Goal: Navigation & Orientation: Find specific page/section

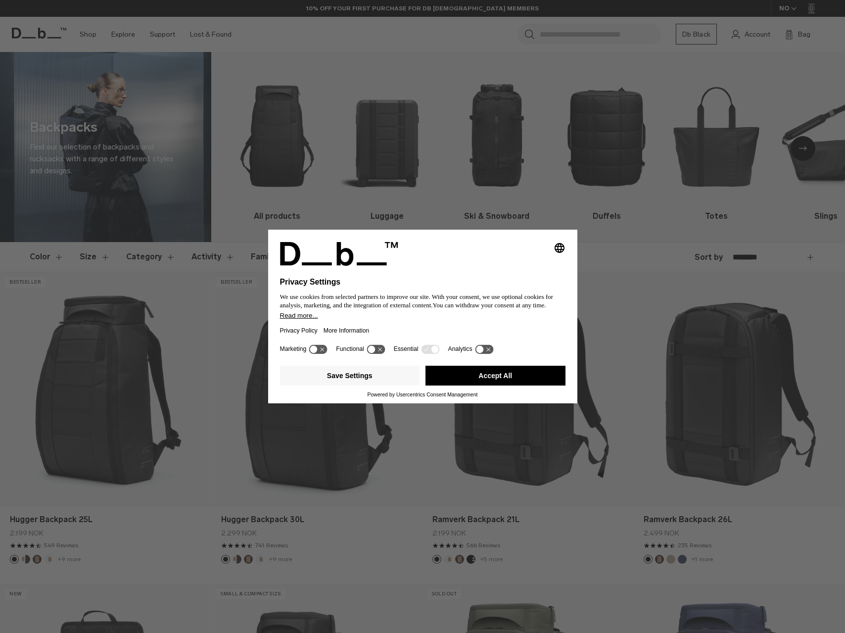
click at [461, 375] on button "Accept All" at bounding box center [495, 376] width 140 height 20
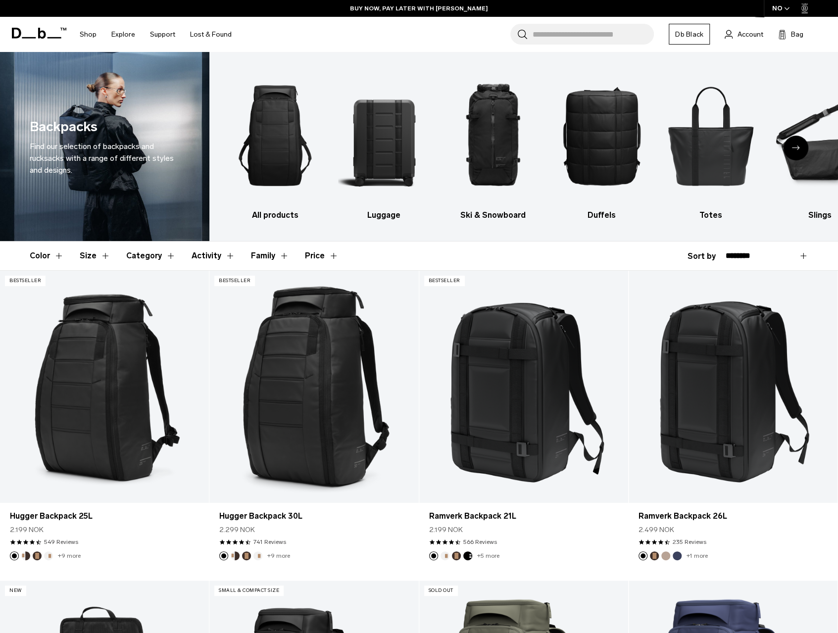
drag, startPoint x: 802, startPoint y: 255, endPoint x: 150, endPoint y: 120, distance: 665.9
click at [426, 241] on div "Color Size Category Activity Family Price Close Black" at bounding box center [419, 255] width 778 height 29
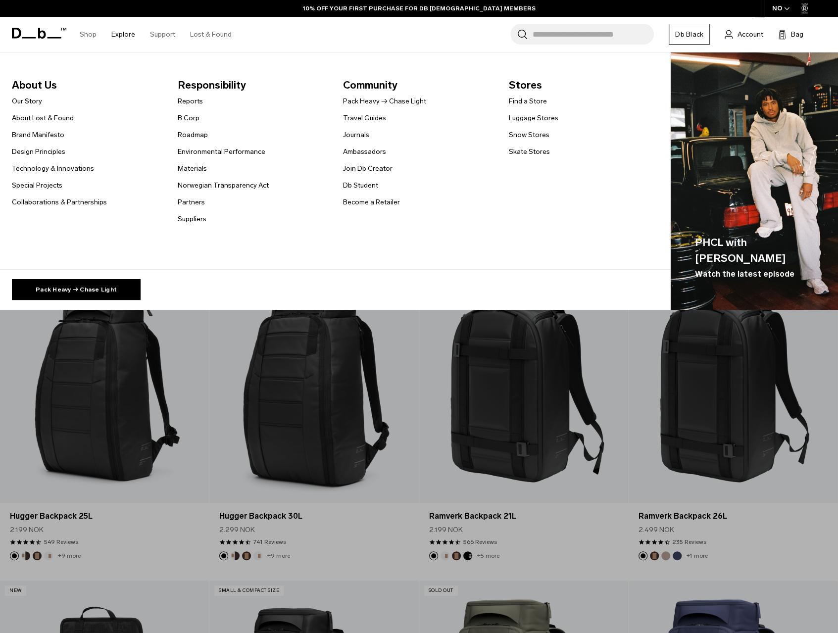
click at [128, 33] on link "Explore" at bounding box center [123, 34] width 24 height 35
click at [26, 100] on link "Our Story" at bounding box center [27, 101] width 30 height 10
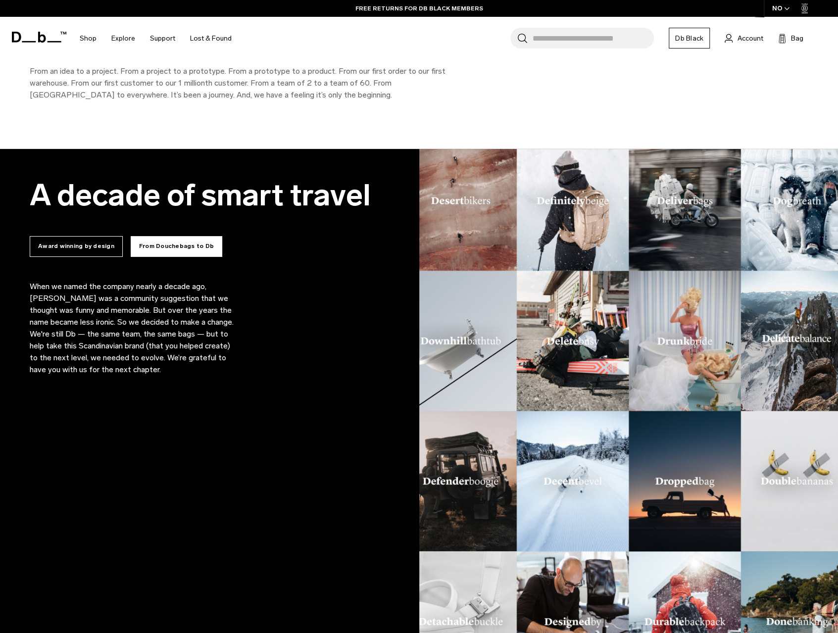
scroll to position [663, 0]
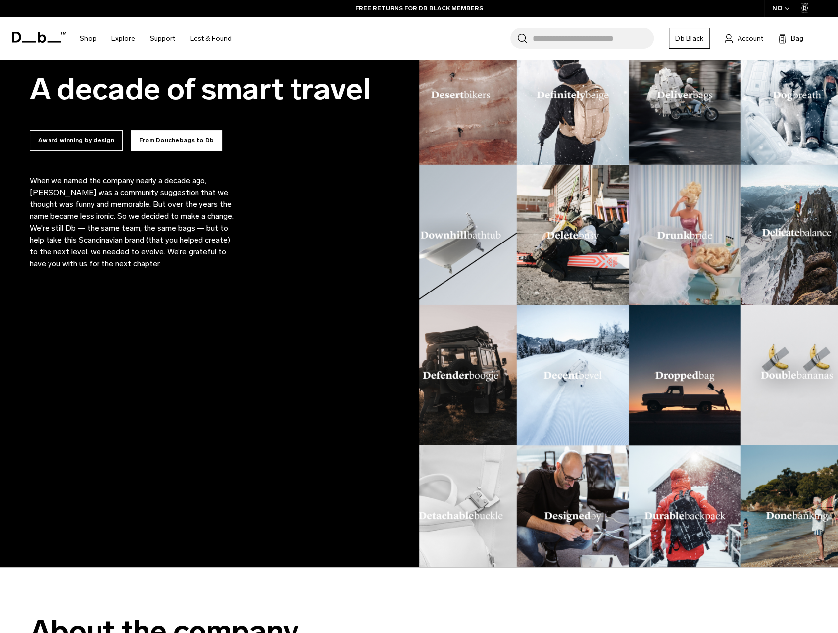
click at [297, 383] on div "A decade of smart travel Award winning by design From Douchebags to Db Since 20…" at bounding box center [209, 304] width 419 height 523
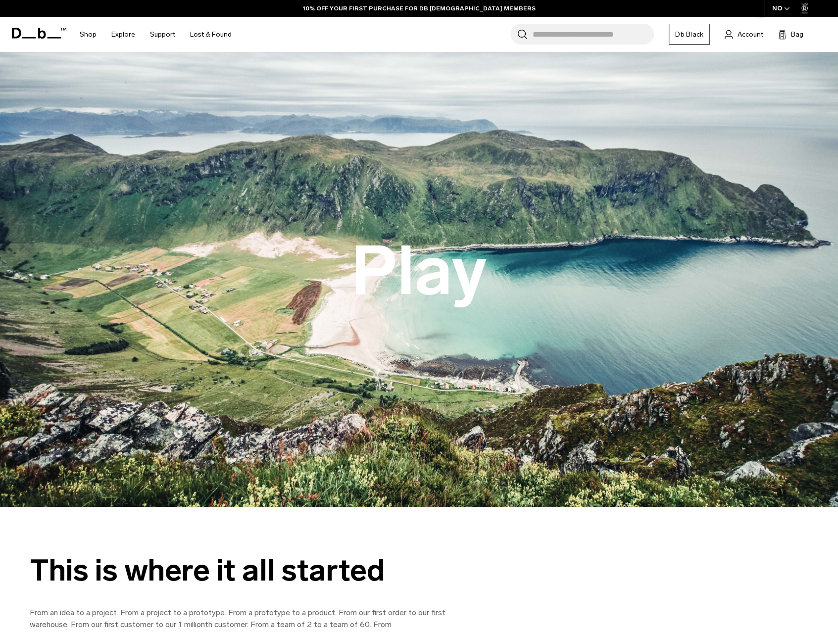
scroll to position [69, 0]
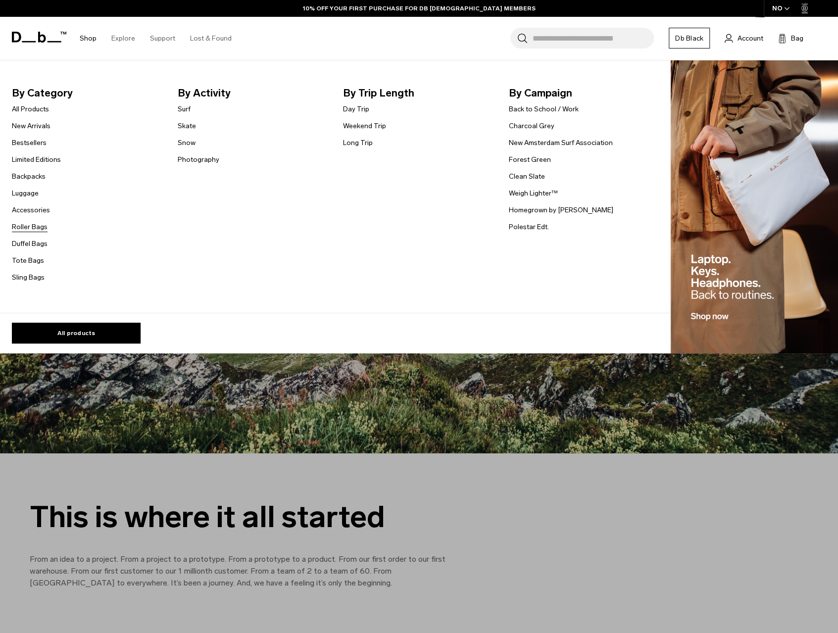
click at [28, 230] on link "Roller Bags" at bounding box center [30, 227] width 36 height 10
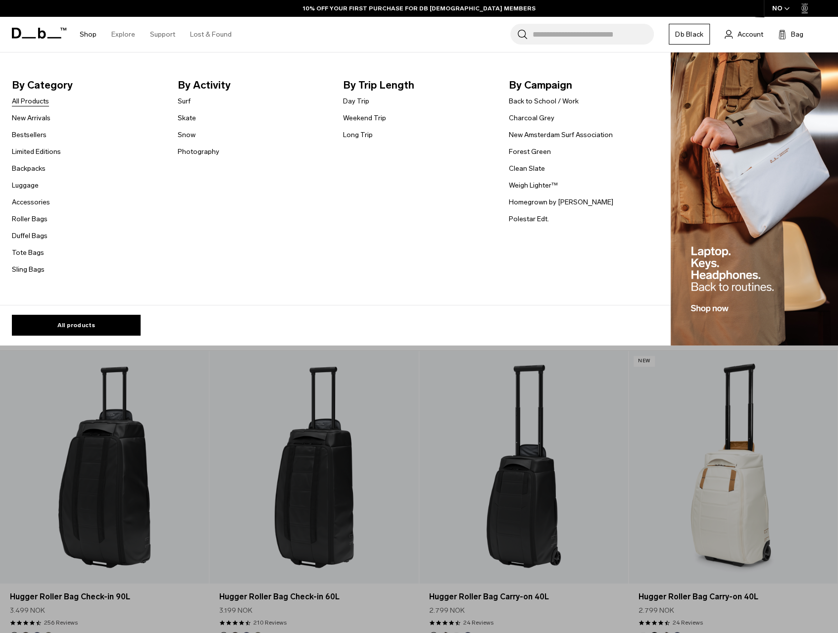
click at [36, 104] on link "All Products" at bounding box center [30, 101] width 37 height 10
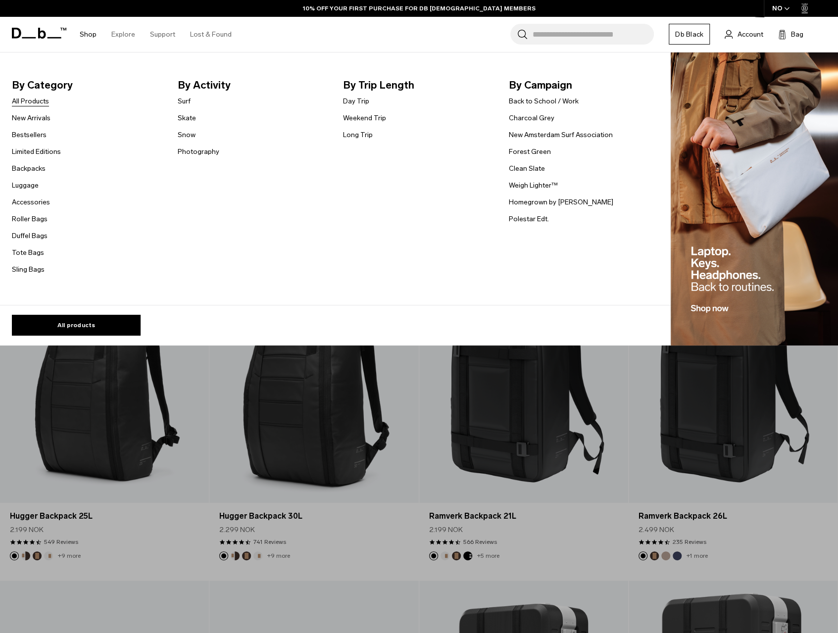
click at [30, 99] on link "All Products" at bounding box center [30, 101] width 37 height 10
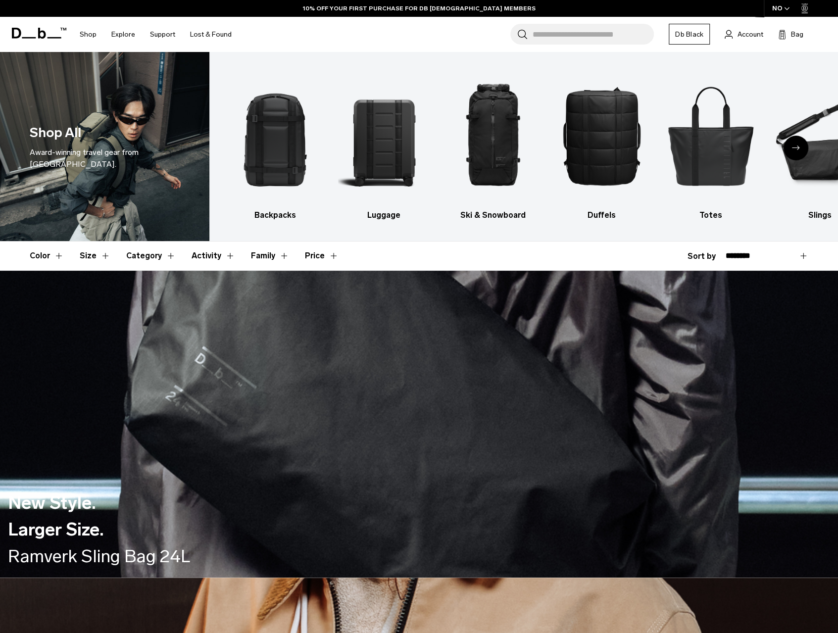
click at [797, 150] on icon "Next slide" at bounding box center [796, 147] width 8 height 4
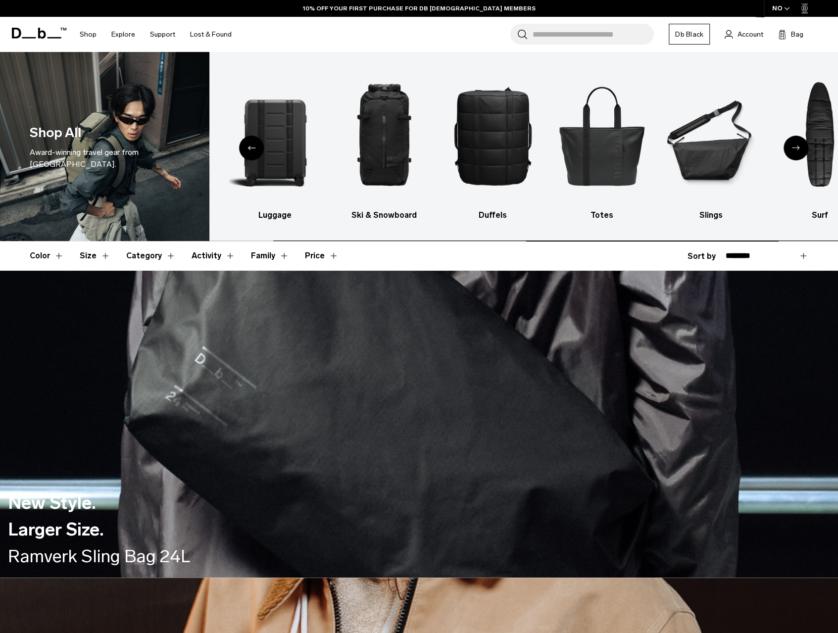
click at [797, 150] on icon "Next slide" at bounding box center [796, 147] width 8 height 4
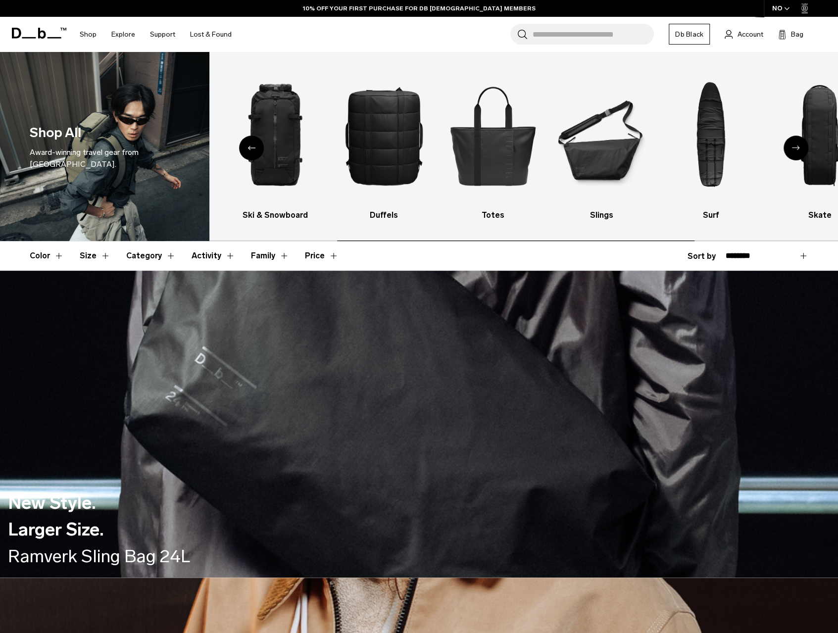
click at [797, 150] on icon "Next slide" at bounding box center [796, 147] width 8 height 4
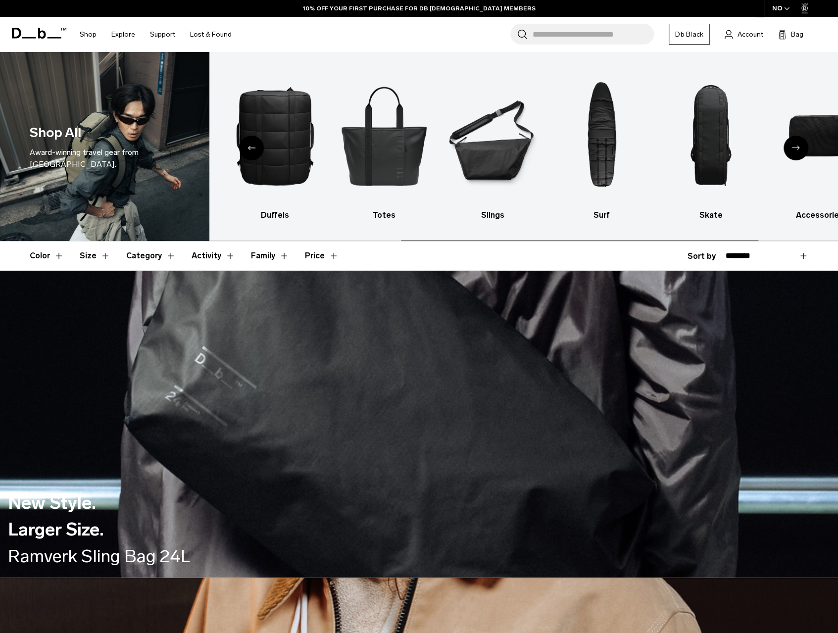
click at [797, 150] on icon "Next slide" at bounding box center [796, 147] width 8 height 4
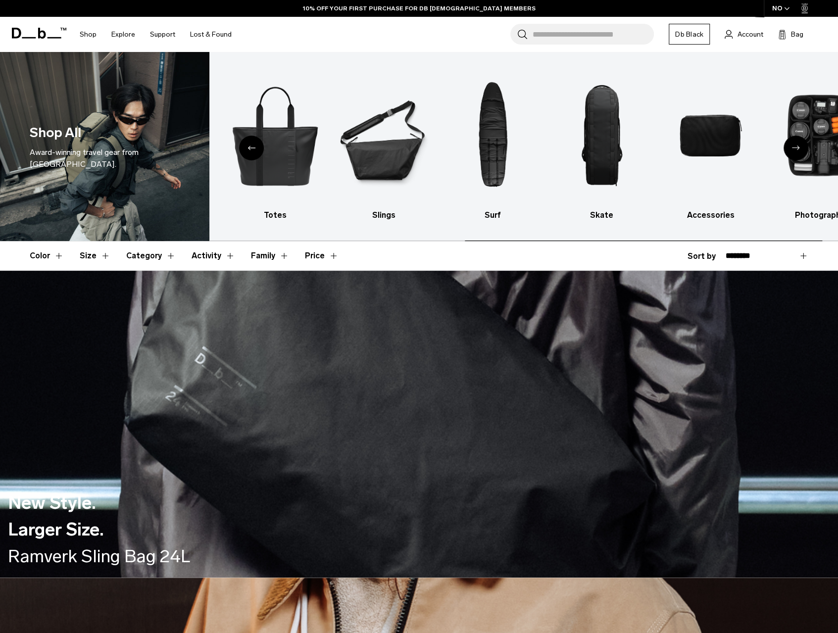
click at [797, 150] on icon "Next slide" at bounding box center [796, 147] width 8 height 4
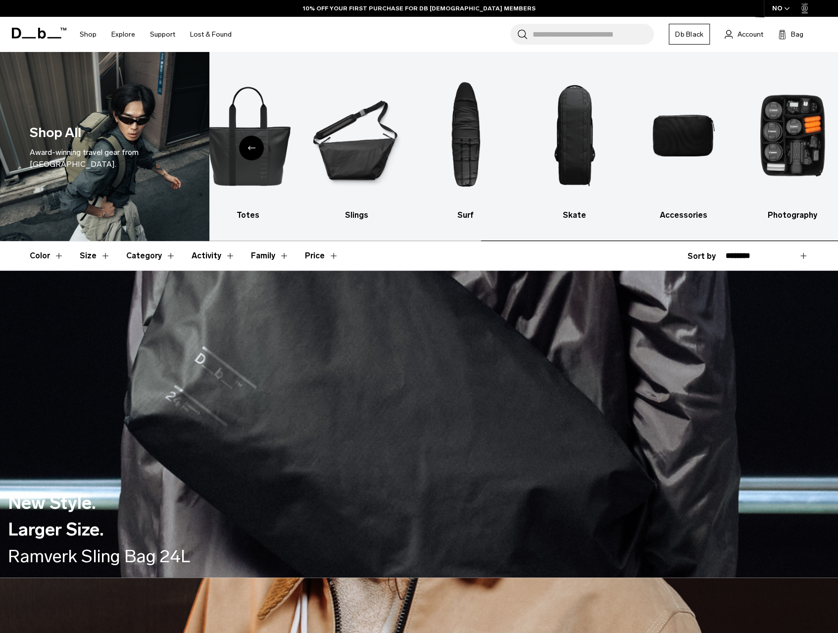
click at [797, 150] on img "10 / 10" at bounding box center [792, 136] width 92 height 138
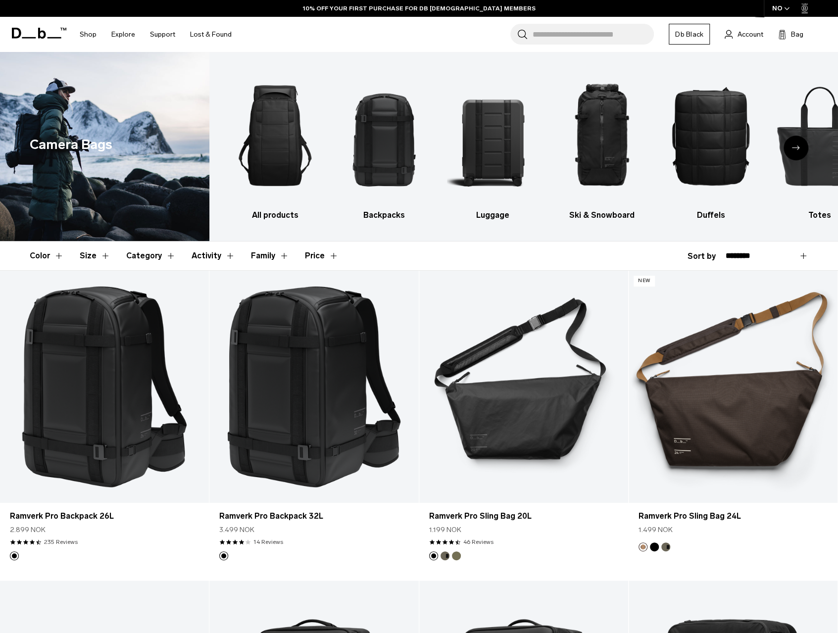
click at [793, 149] on icon "Next slide" at bounding box center [796, 147] width 8 height 4
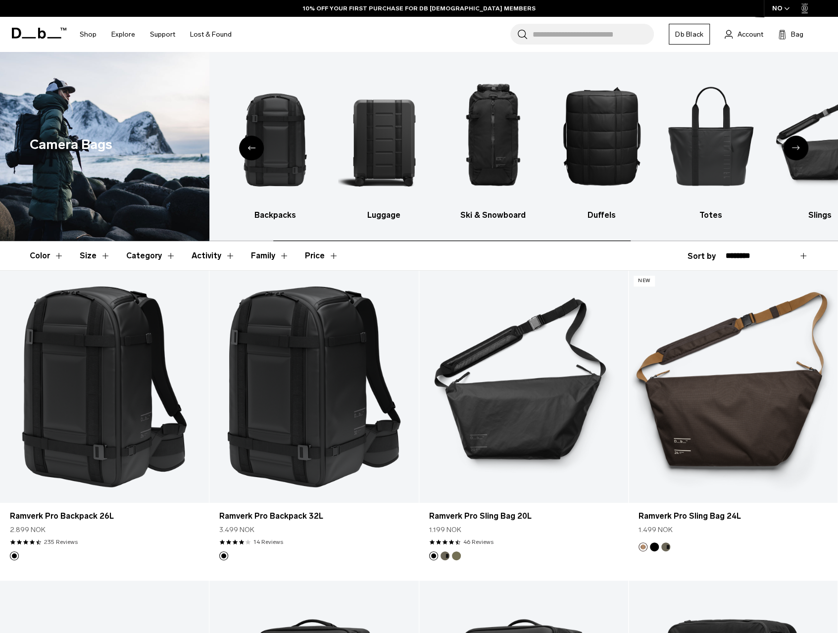
click at [793, 149] on icon "Next slide" at bounding box center [796, 147] width 8 height 4
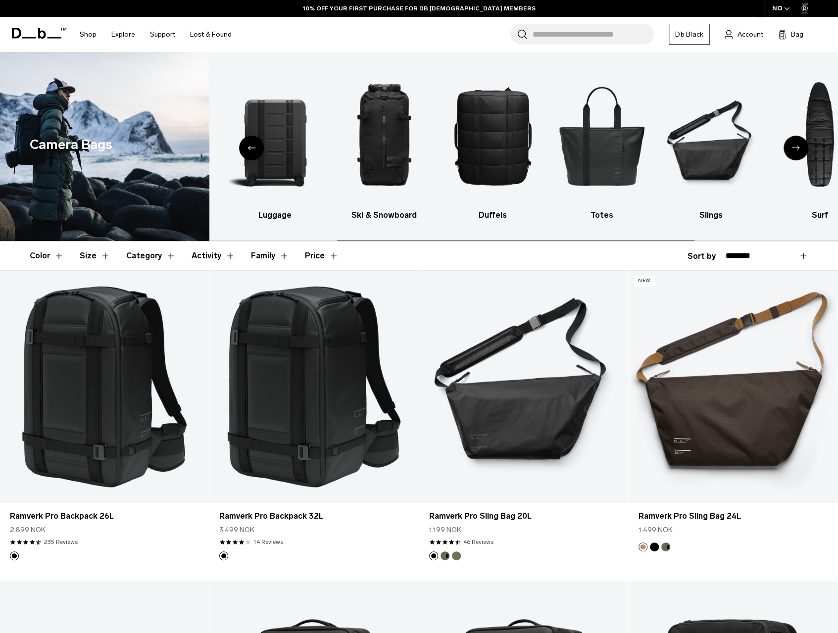
click at [793, 149] on icon "Next slide" at bounding box center [796, 147] width 8 height 4
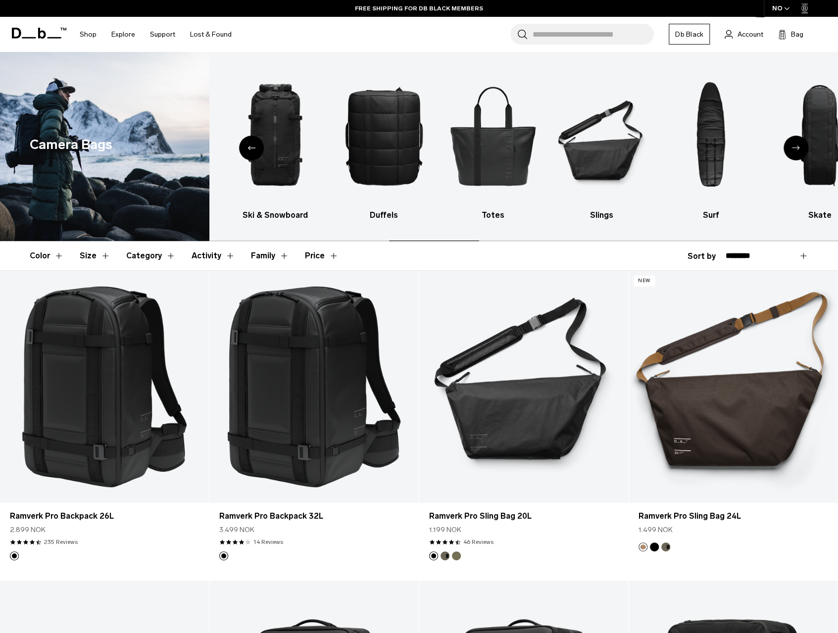
click at [793, 149] on icon "Next slide" at bounding box center [796, 147] width 8 height 4
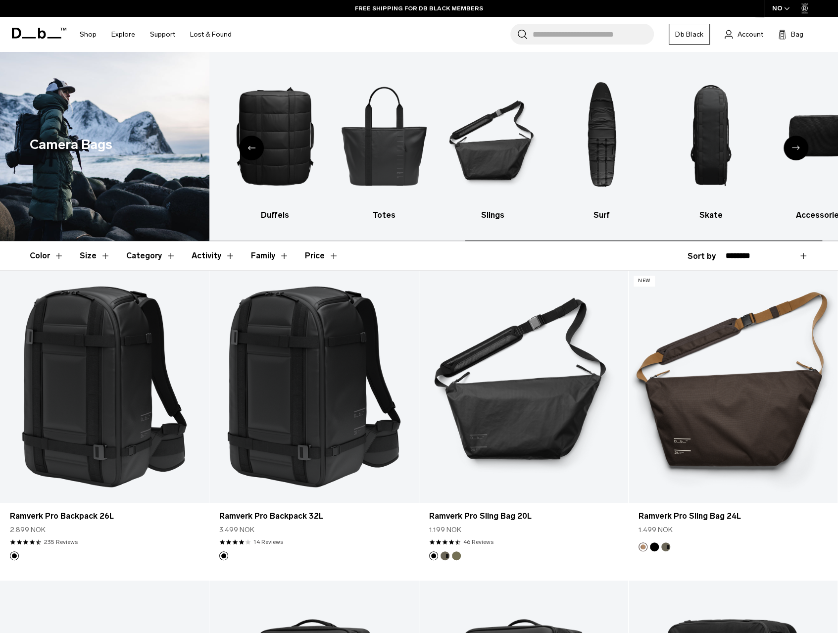
click at [795, 147] on icon "Next slide" at bounding box center [796, 147] width 8 height 4
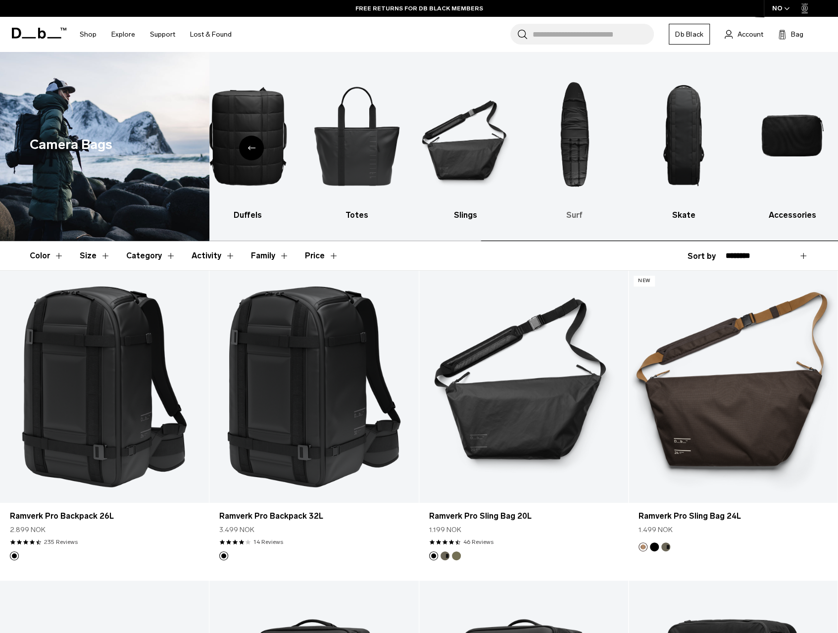
click at [574, 158] on img "8 / 10" at bounding box center [574, 136] width 92 height 138
click at [255, 146] on div "Previous slide" at bounding box center [251, 148] width 25 height 25
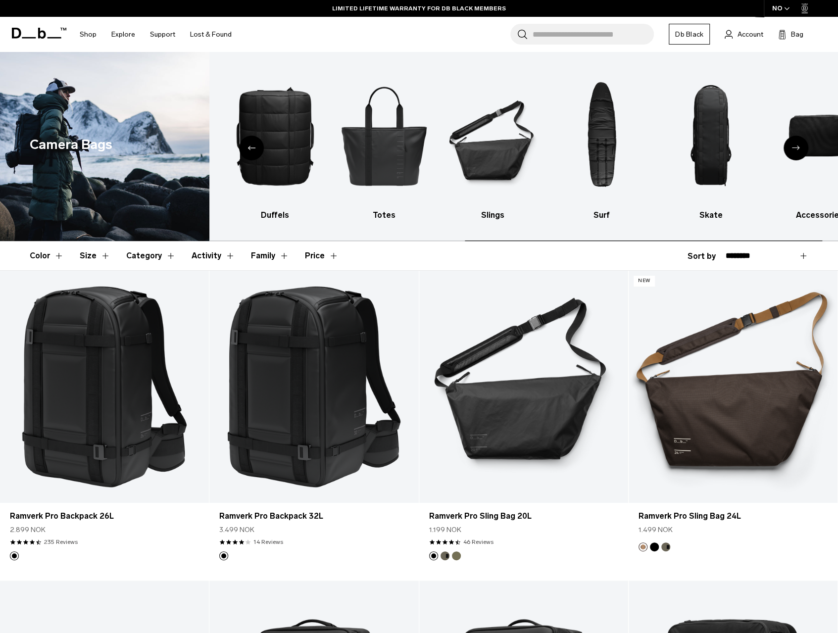
click at [255, 146] on div "Previous slide" at bounding box center [251, 148] width 25 height 25
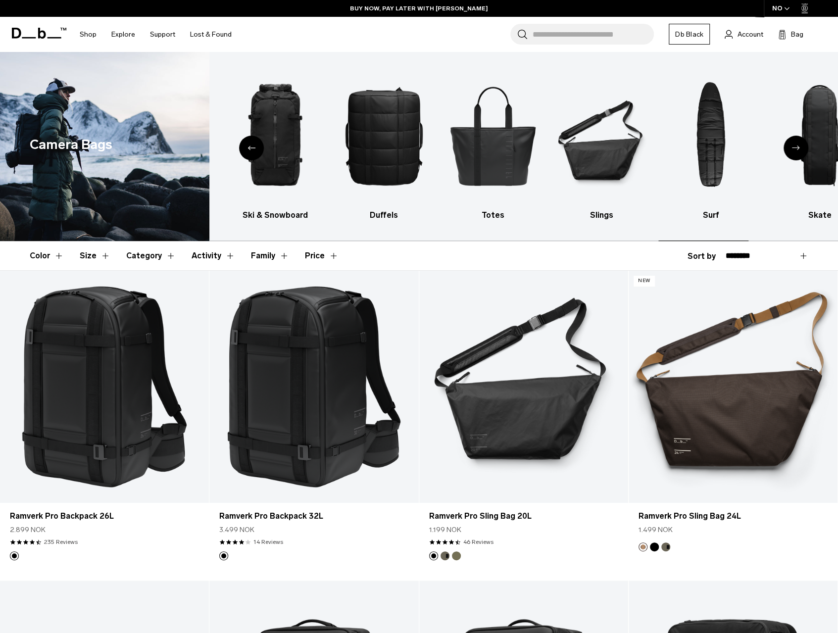
click at [255, 146] on icon "Previous slide" at bounding box center [251, 147] width 8 height 4
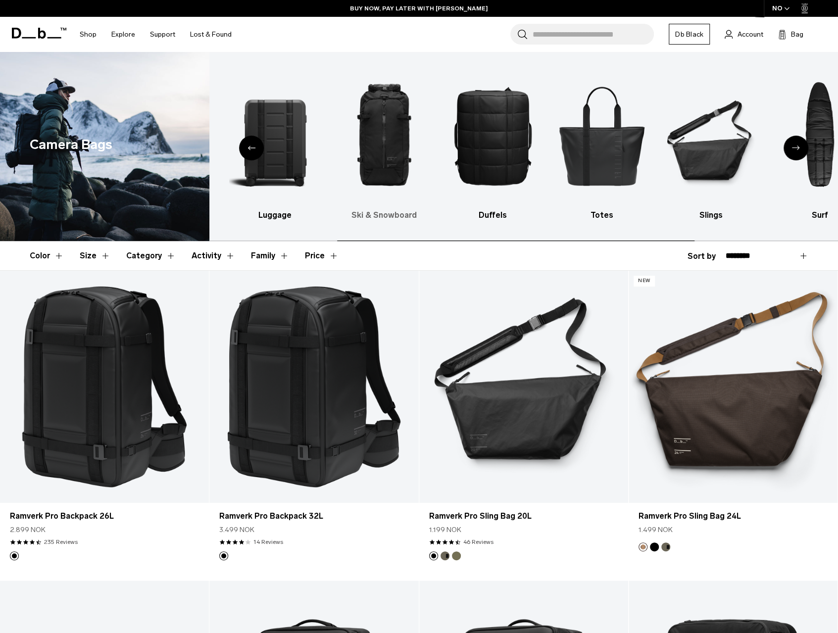
click at [393, 213] on h3 "Ski & Snowboard" at bounding box center [384, 215] width 92 height 12
